Goal: Navigation & Orientation: Find specific page/section

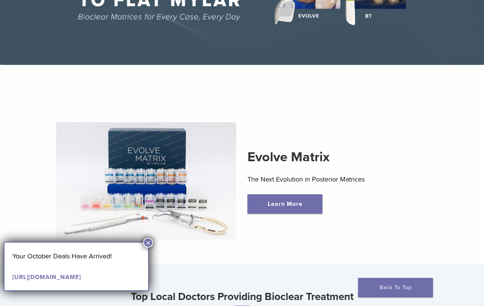
scroll to position [22, 0]
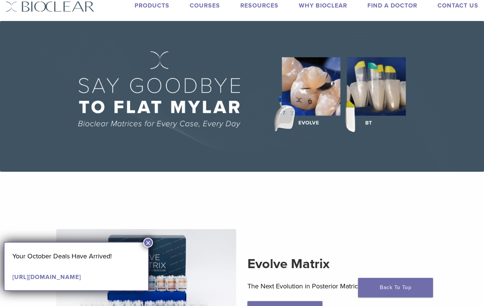
click at [171, 4] on div "Products Courses Resources Expand child menu Technique Guides, IFU, & SDS Why B…" at bounding box center [291, 6] width 395 height 11
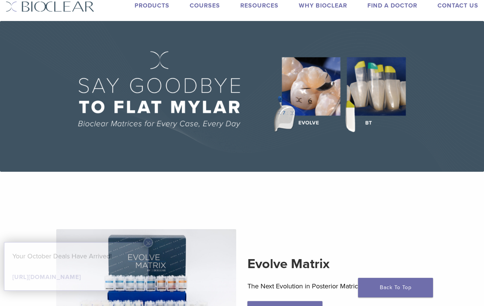
click at [163, 6] on link "Products" at bounding box center [152, 5] width 35 height 7
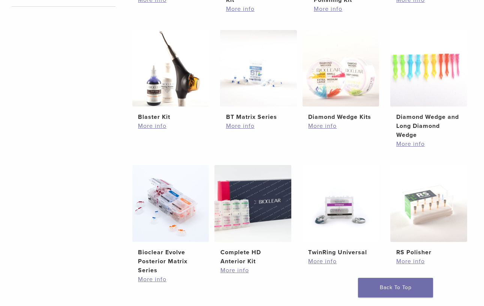
scroll to position [397, 0]
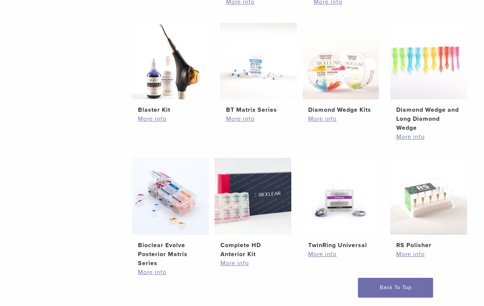
click at [89, 212] on div "Filter Procedures Anterior (28) Blasting (5) Heating (2) Polishing (4) Posterio…" at bounding box center [61, 118] width 110 height 474
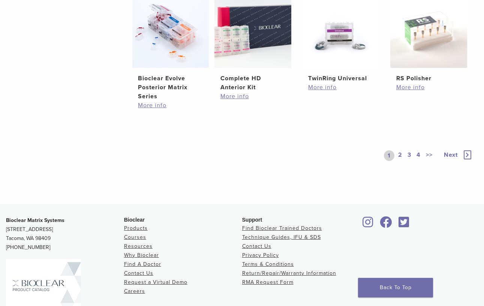
scroll to position [567, 0]
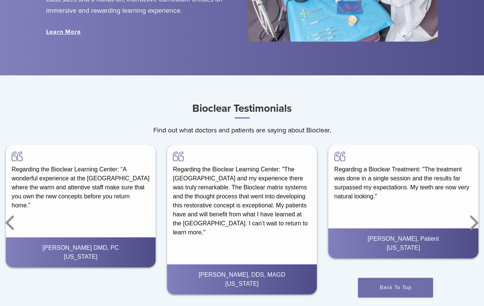
scroll to position [965, 0]
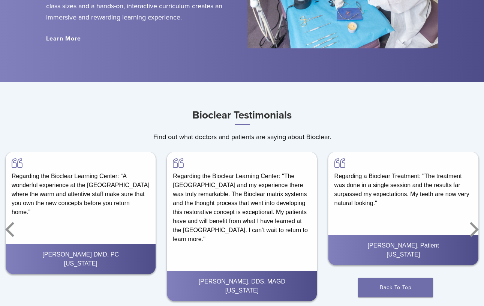
click at [161, 179] on div "Regarding the Bioclear Learning Center: "The [GEOGRAPHIC_DATA] and my experienc…" at bounding box center [241, 229] width 161 height 155
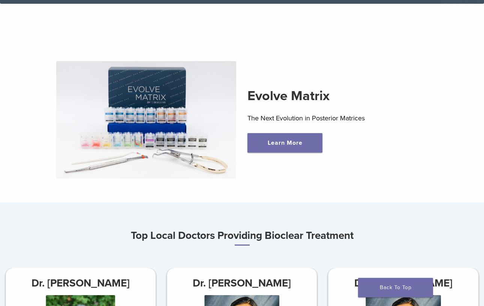
scroll to position [0, 0]
